Goal: Task Accomplishment & Management: Understand process/instructions

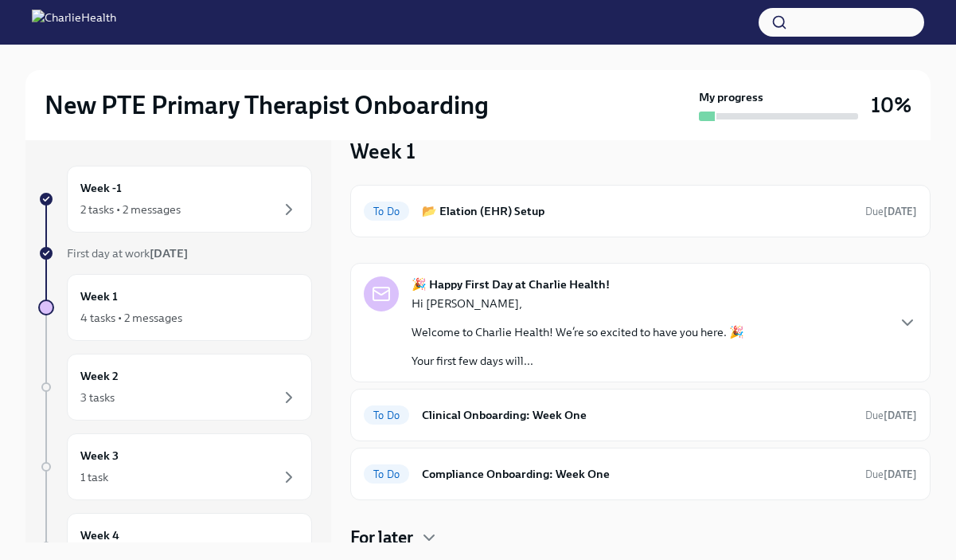
scroll to position [21, 0]
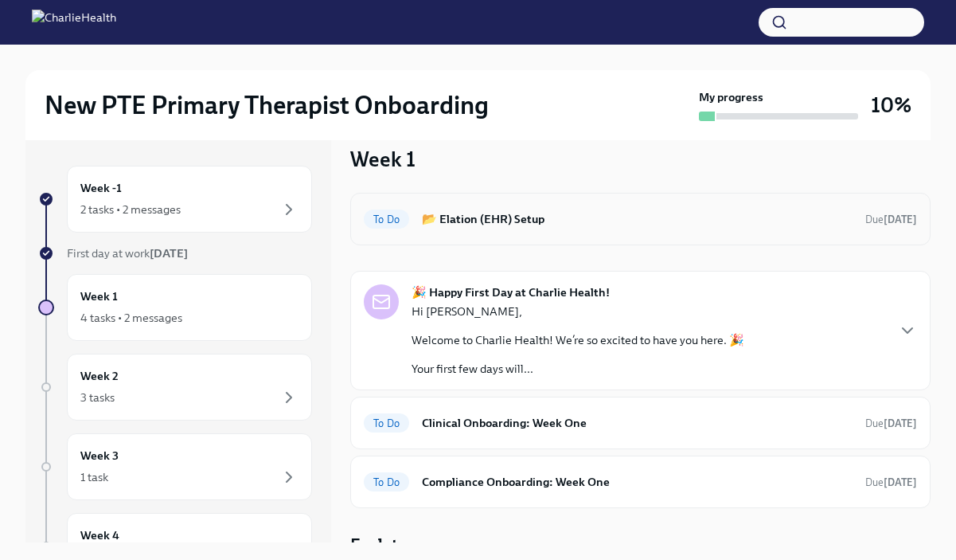
click at [549, 229] on div "To Do 📂 Elation (EHR) Setup Due [DATE]" at bounding box center [640, 218] width 553 height 25
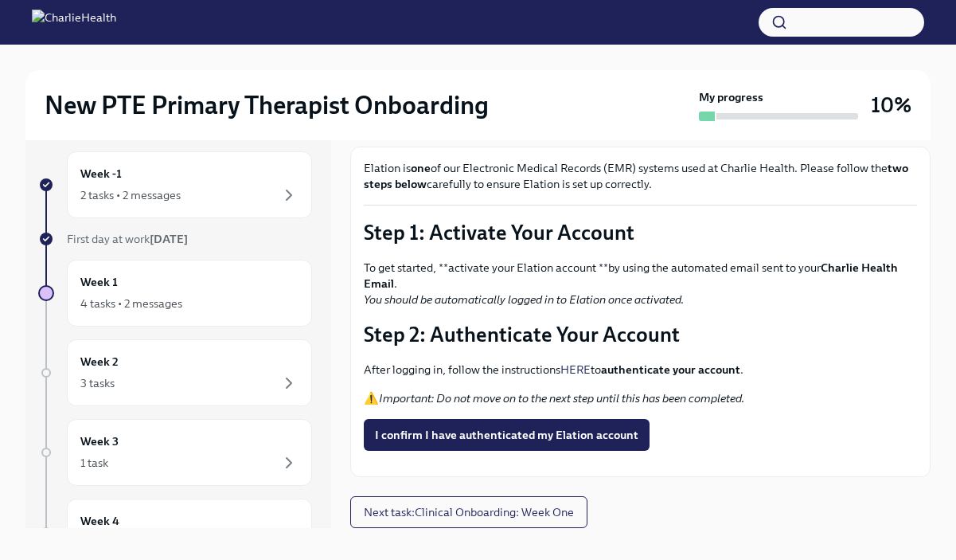
scroll to position [27, 0]
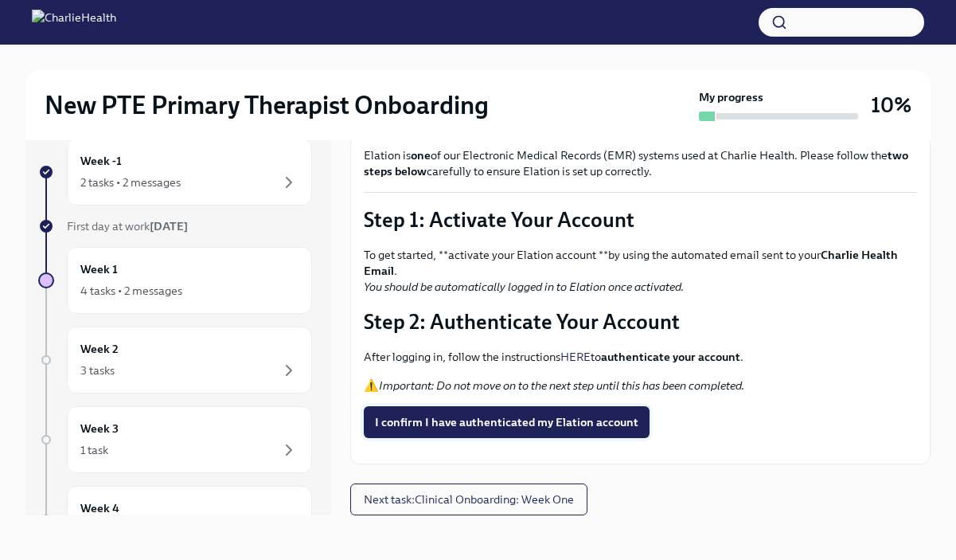
click at [543, 414] on span "I confirm I have authenticated my Elation account" at bounding box center [507, 422] width 264 height 16
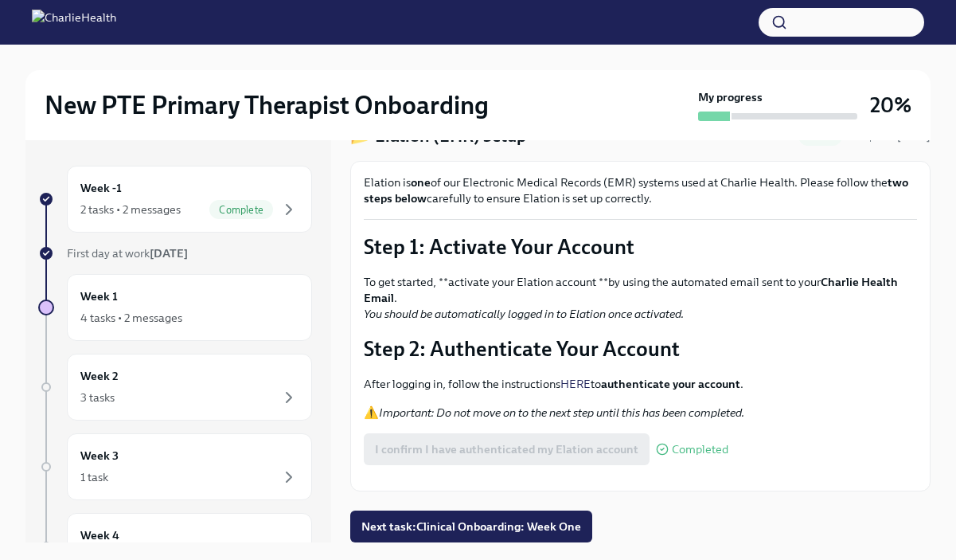
scroll to position [117, 0]
click at [605, 478] on button "Zoom image" at bounding box center [640, 478] width 553 height 0
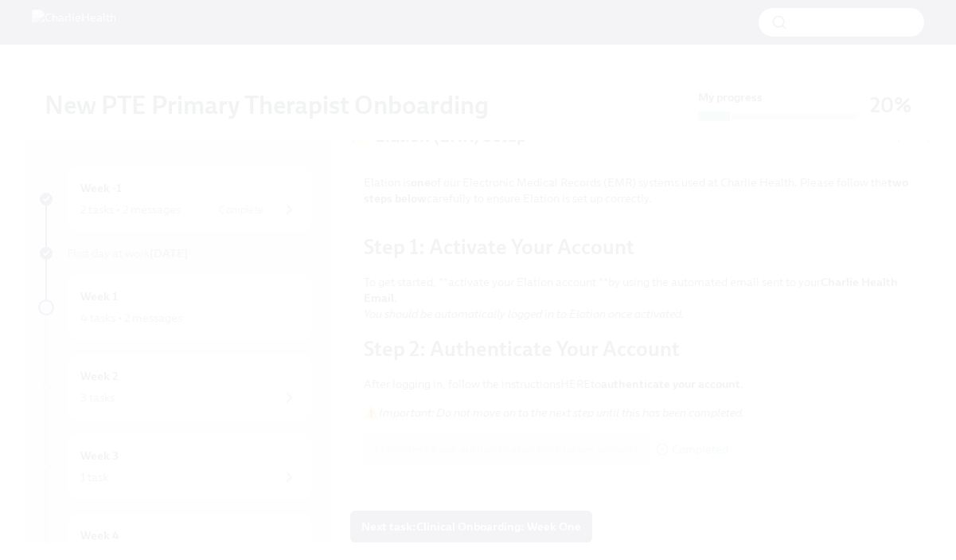
click at [544, 307] on button "Unzoom image" at bounding box center [478, 280] width 956 height 560
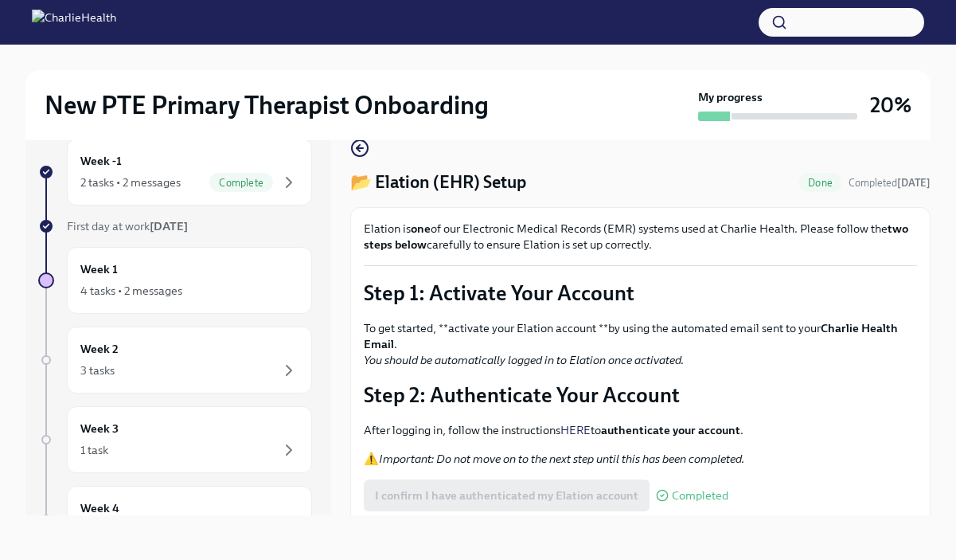
scroll to position [0, 0]
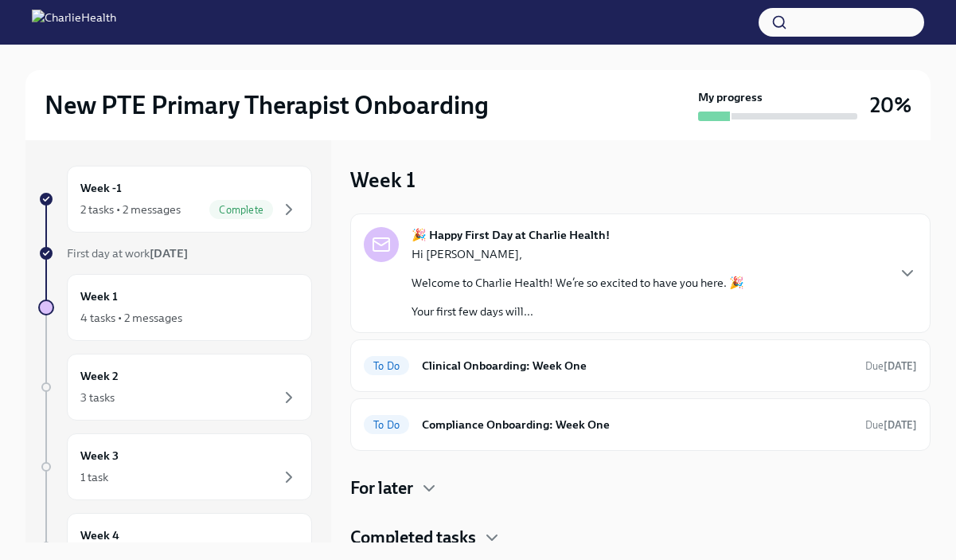
click at [508, 272] on div "Hi [PERSON_NAME], Welcome to Charlie Health! We’re so excited to have you here.…" at bounding box center [578, 282] width 333 height 73
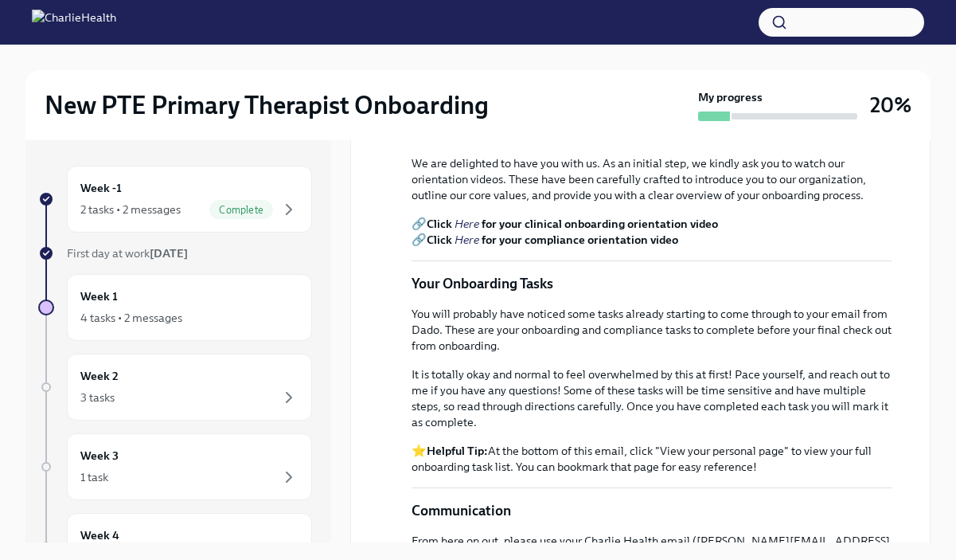
scroll to position [526, 0]
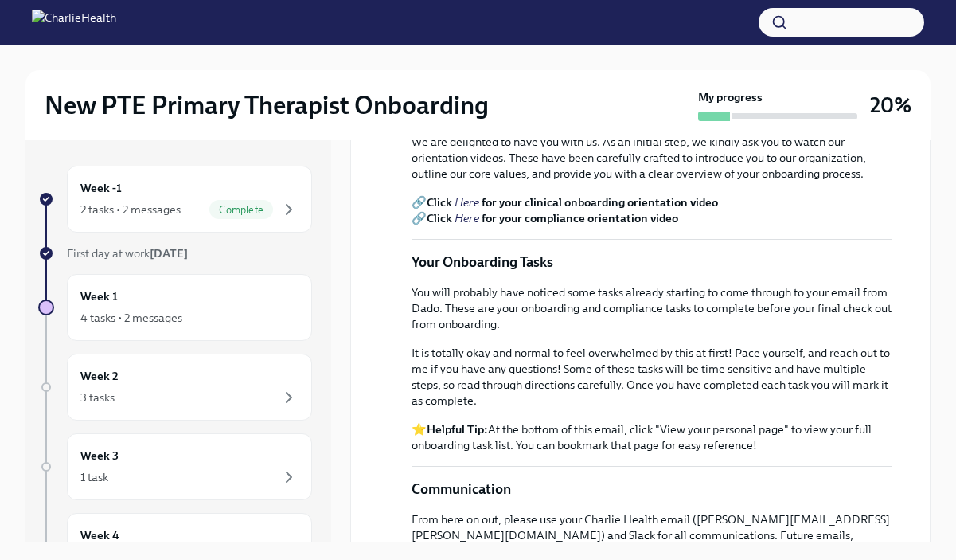
click at [472, 209] on em "Here" at bounding box center [467, 202] width 25 height 14
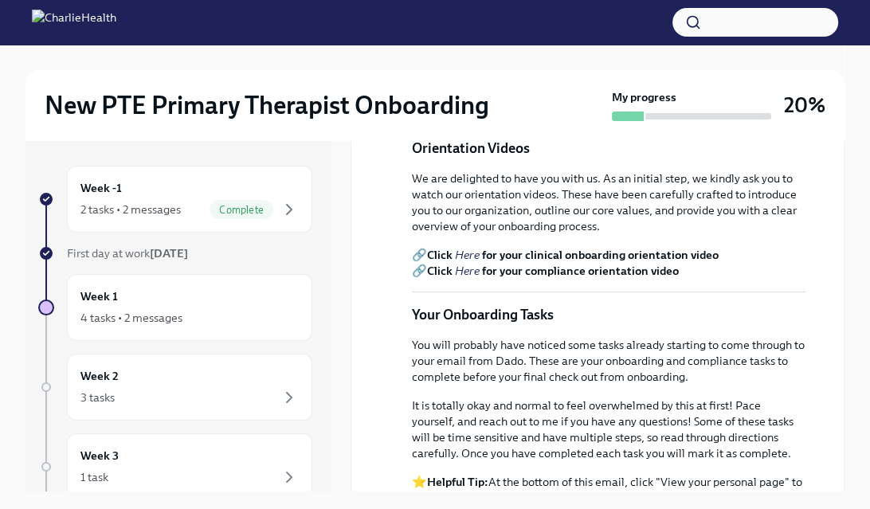
scroll to position [529, 0]
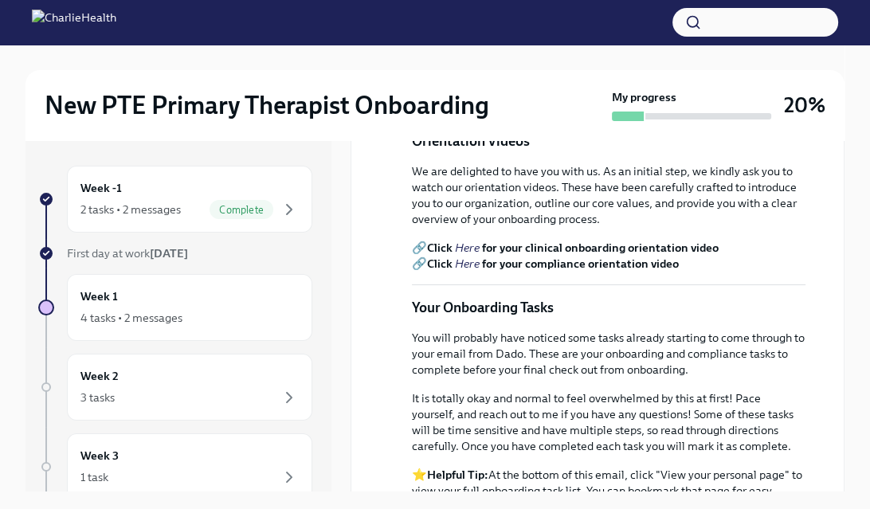
click at [463, 271] on em "Here" at bounding box center [467, 263] width 25 height 14
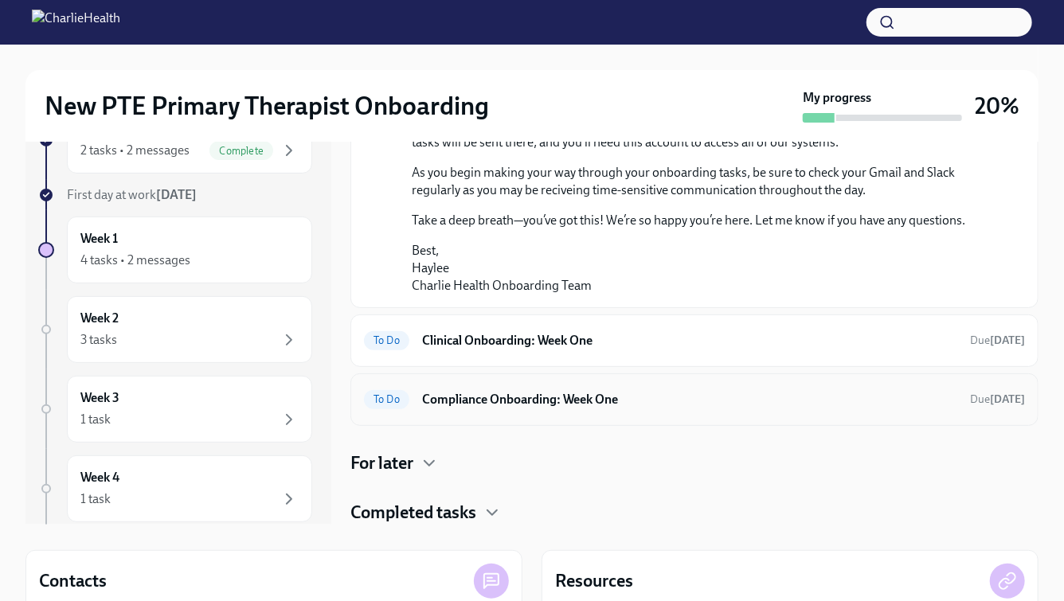
scroll to position [70, 0]
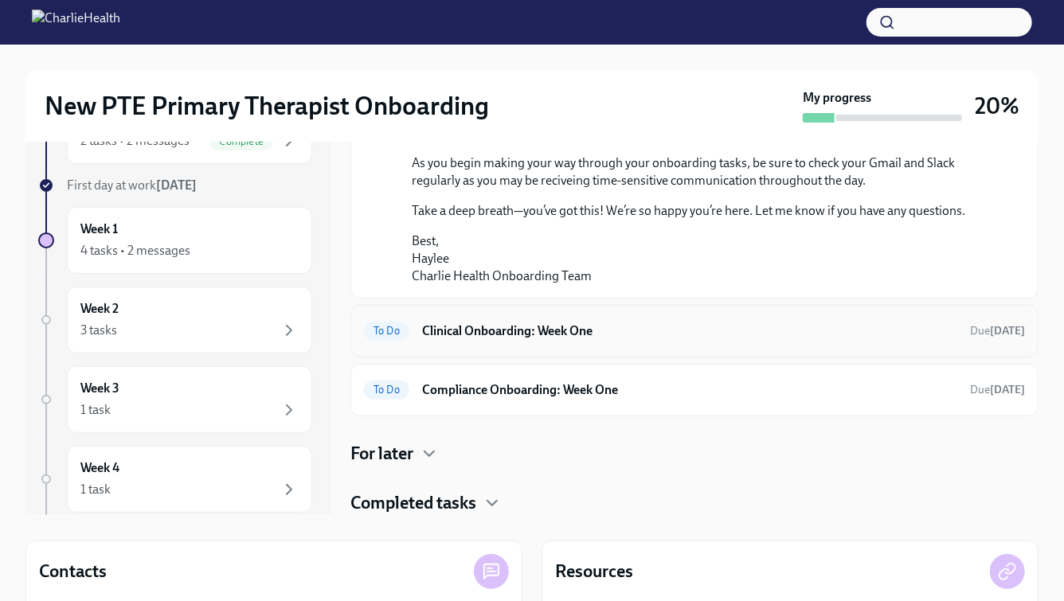
click at [606, 334] on h6 "Clinical Onboarding: Week One" at bounding box center [689, 332] width 535 height 18
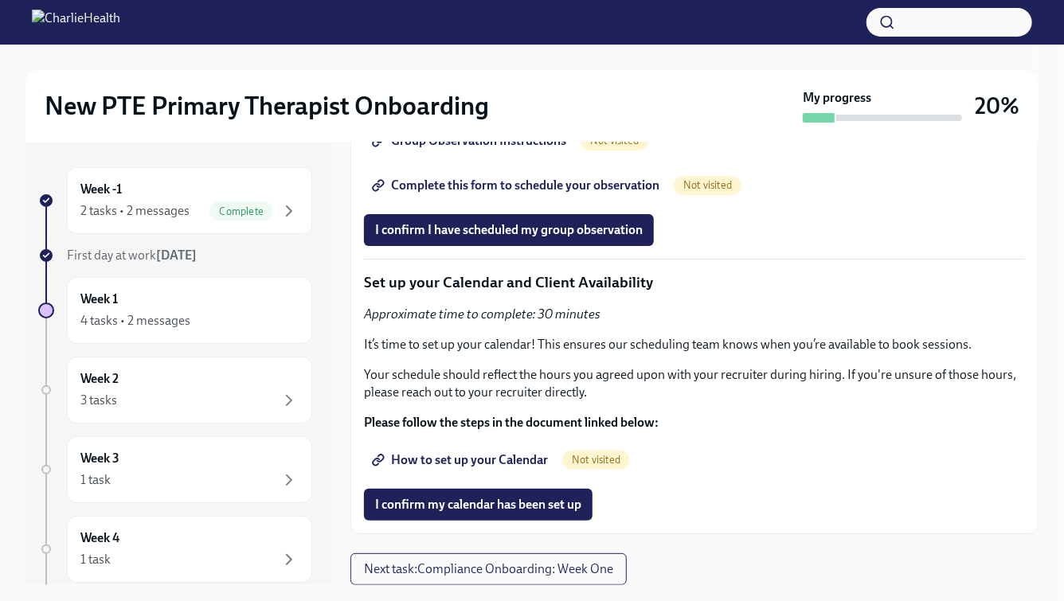
scroll to position [28, 0]
